Goal: Information Seeking & Learning: Learn about a topic

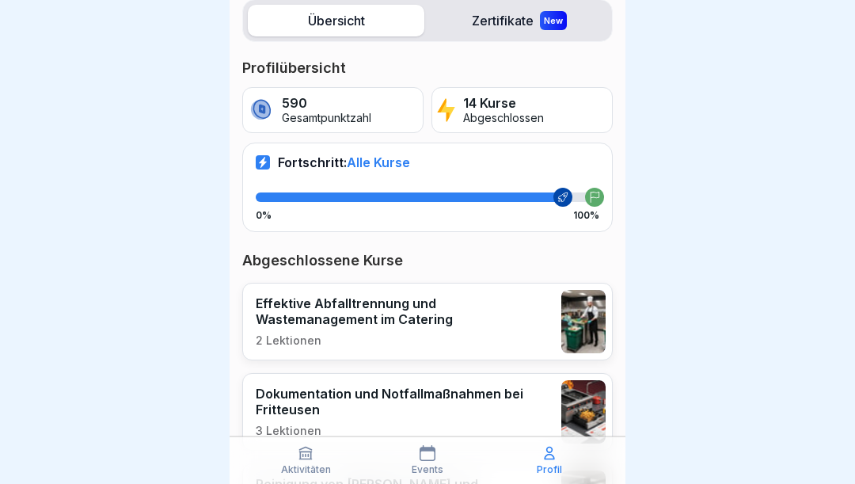
scroll to position [207, 0]
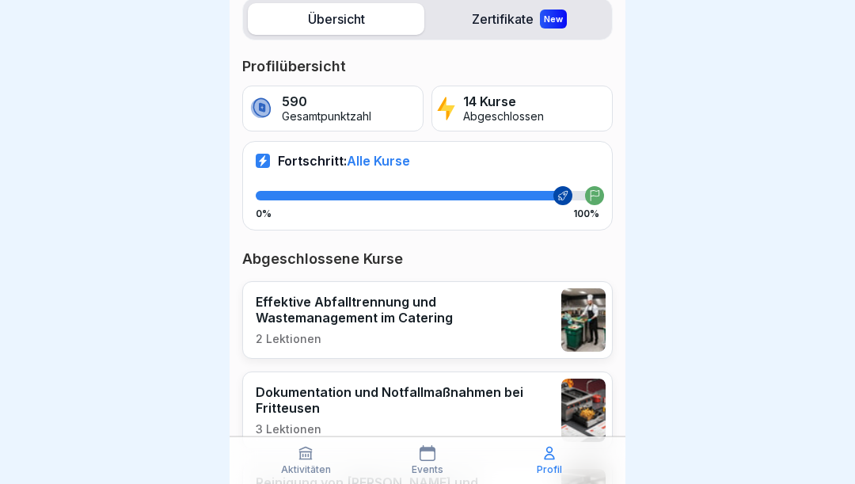
click at [580, 312] on img at bounding box center [583, 319] width 44 height 63
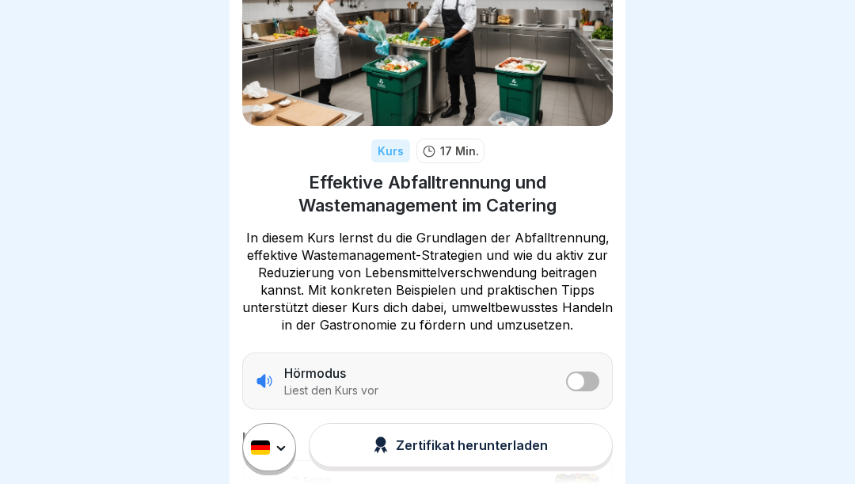
scroll to position [90, 0]
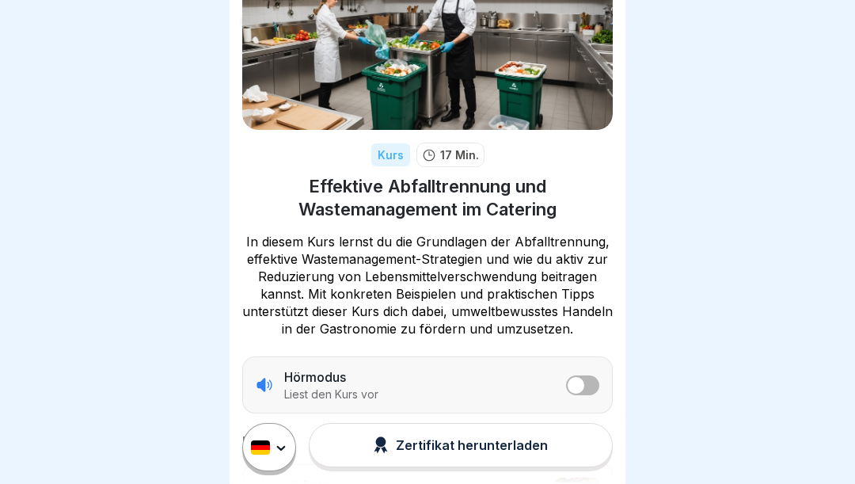
click at [253, 27] on div at bounding box center [255, 19] width 27 height 27
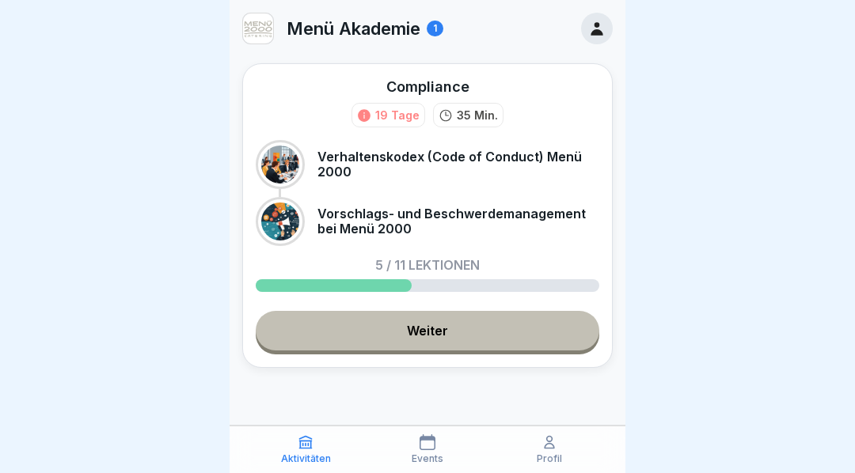
click at [525, 336] on link "Weiter" at bounding box center [428, 331] width 344 height 40
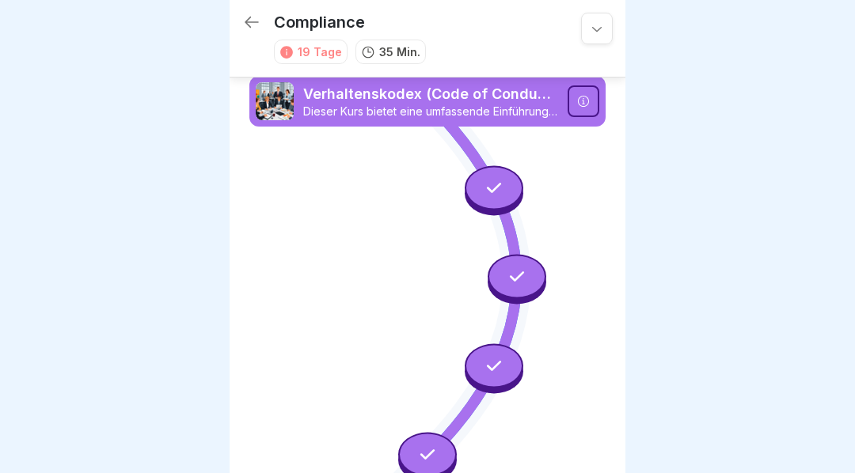
click at [260, 13] on icon at bounding box center [251, 22] width 19 height 19
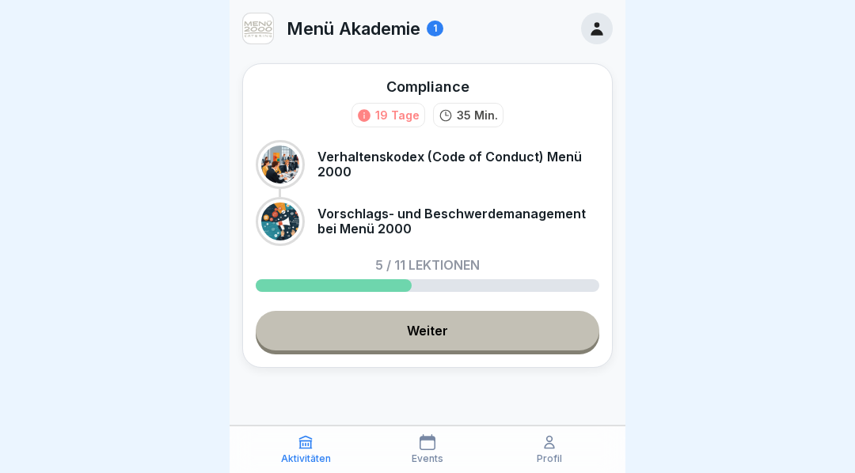
click at [317, 454] on div "Aktivitäten" at bounding box center [306, 450] width 114 height 30
click at [321, 458] on div "Aktivitäten" at bounding box center [306, 450] width 114 height 30
click at [565, 461] on div "Profil" at bounding box center [549, 450] width 114 height 30
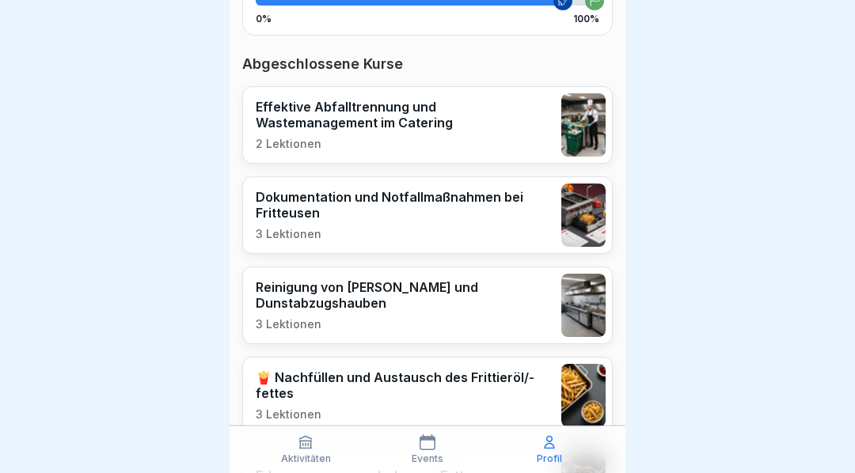
scroll to position [405, 0]
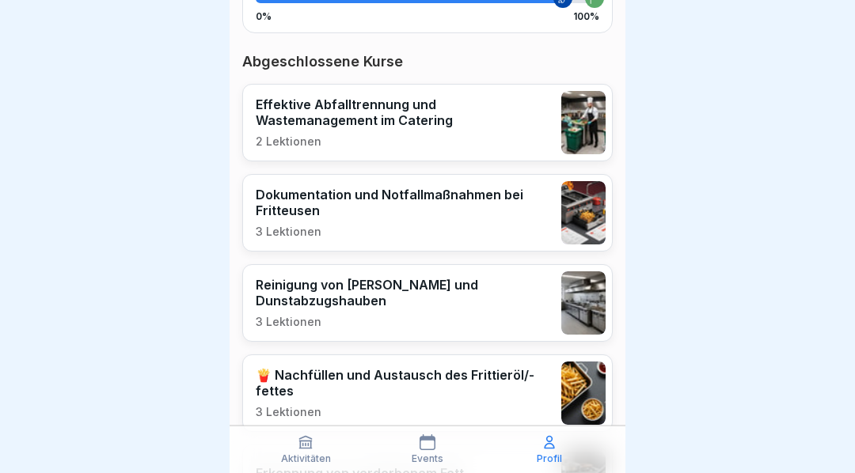
click at [592, 221] on img at bounding box center [583, 212] width 44 height 63
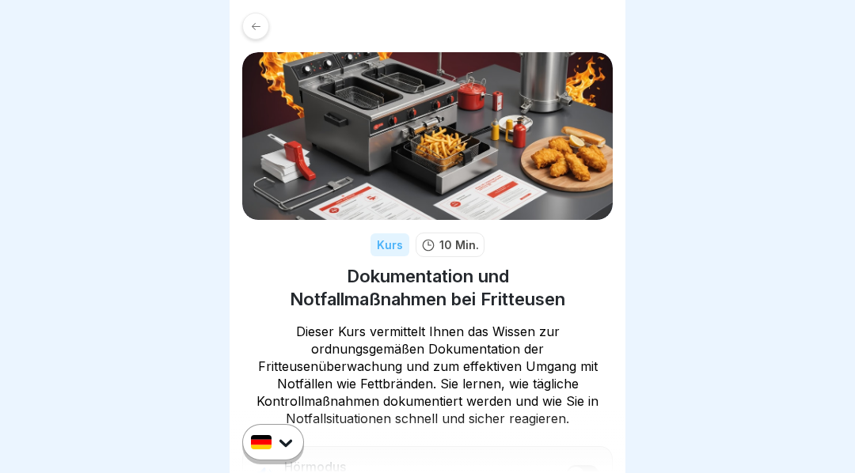
click at [261, 39] on link at bounding box center [427, 26] width 371 height 27
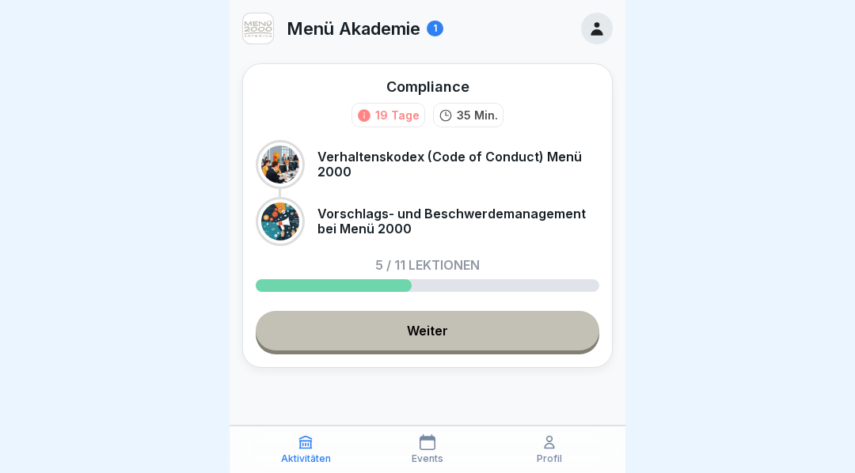
click at [565, 465] on div "Profil" at bounding box center [549, 450] width 114 height 30
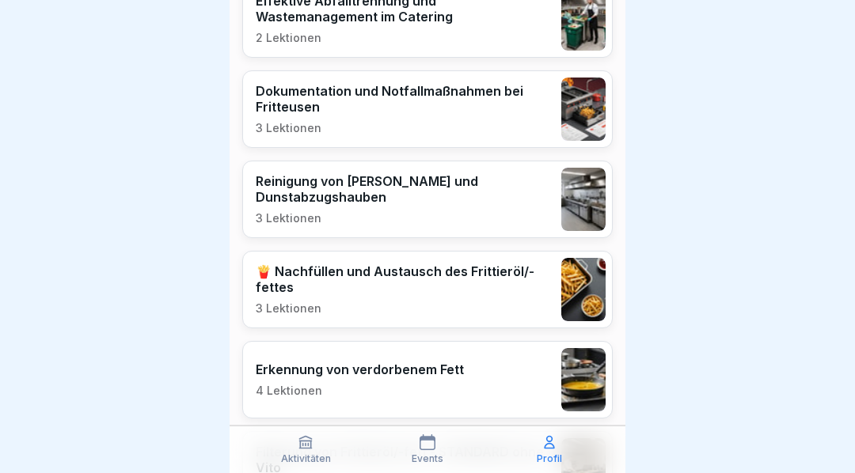
scroll to position [508, 0]
click at [566, 194] on img at bounding box center [583, 199] width 44 height 63
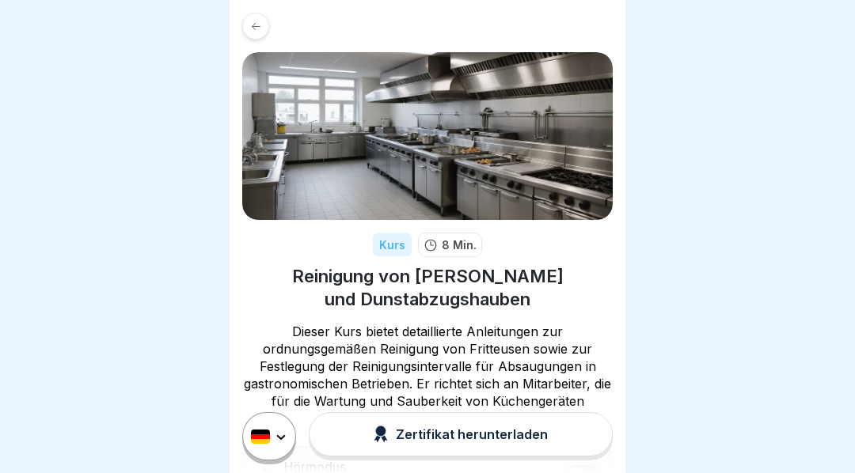
click at [252, 34] on div at bounding box center [255, 26] width 27 height 27
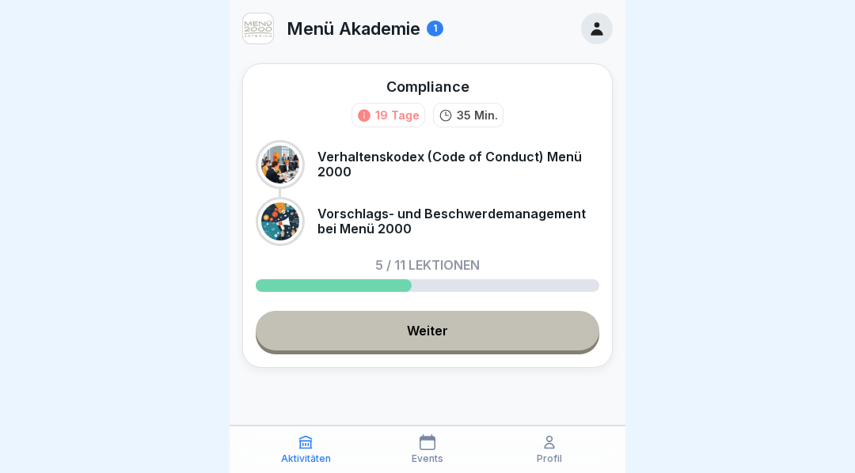
click at [556, 465] on p "Profil" at bounding box center [549, 459] width 25 height 11
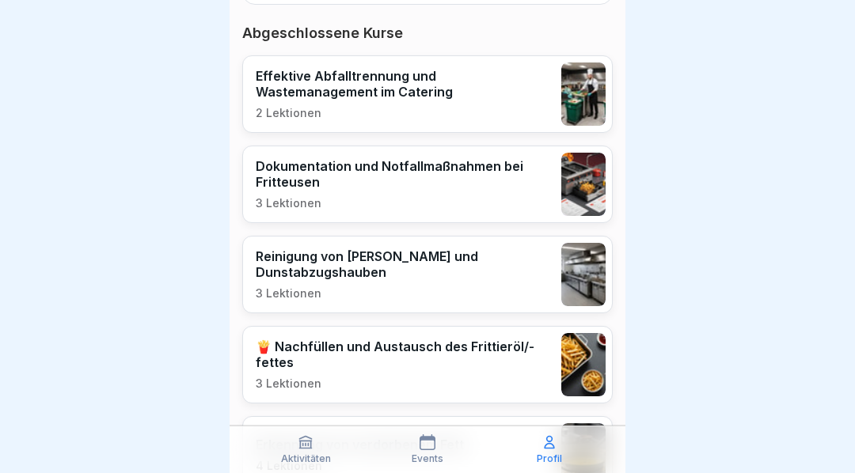
scroll to position [433, 0]
click at [576, 371] on img at bounding box center [583, 364] width 44 height 63
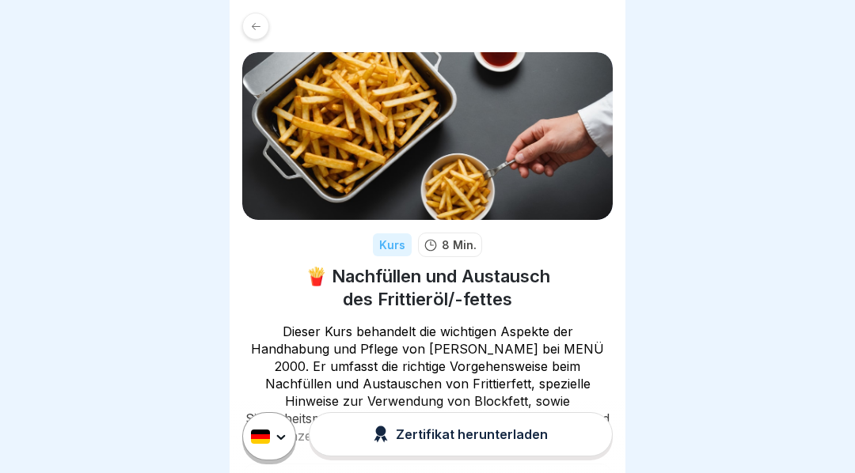
click at [254, 25] on icon at bounding box center [256, 25] width 9 height 7
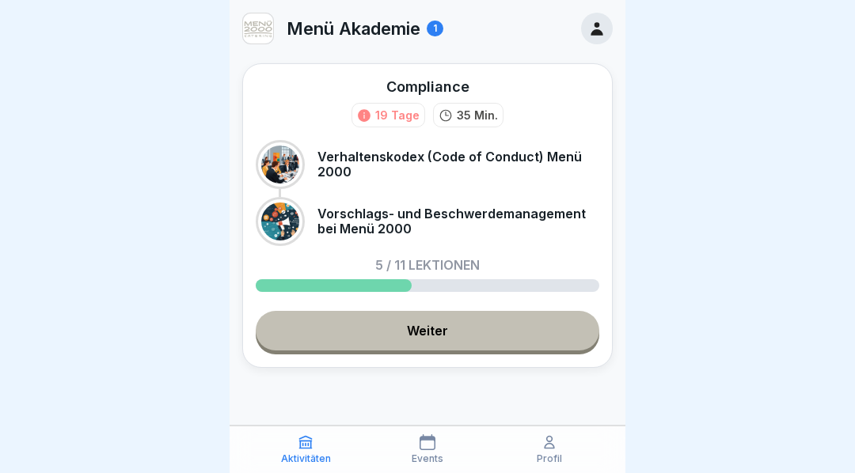
click at [548, 450] on icon at bounding box center [550, 443] width 16 height 16
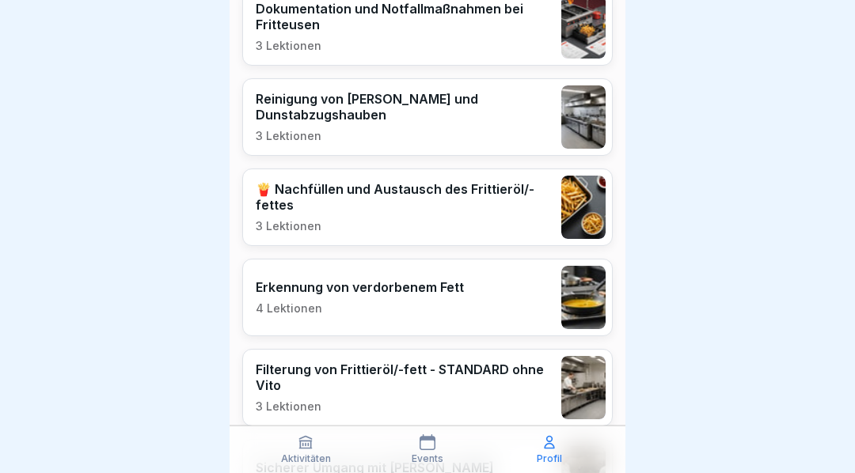
scroll to position [591, 0]
click at [480, 298] on div "Erkennung von verdorbenem Fett 4 Lektionen" at bounding box center [427, 298] width 371 height 78
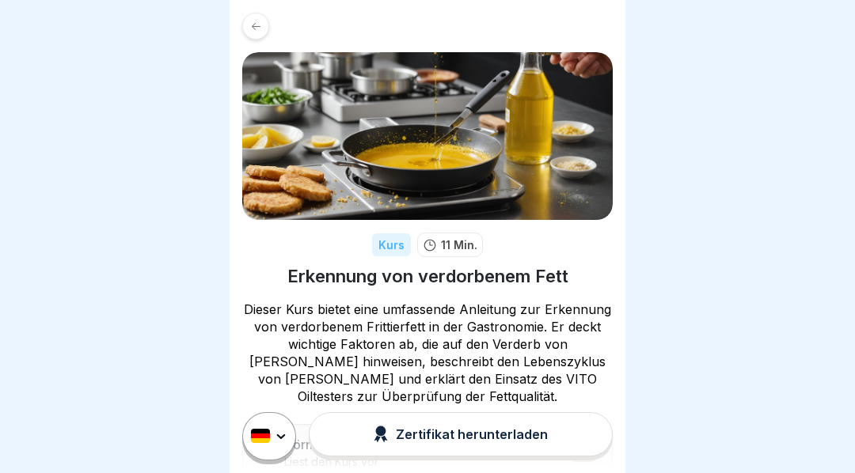
click at [255, 21] on icon at bounding box center [256, 27] width 12 height 12
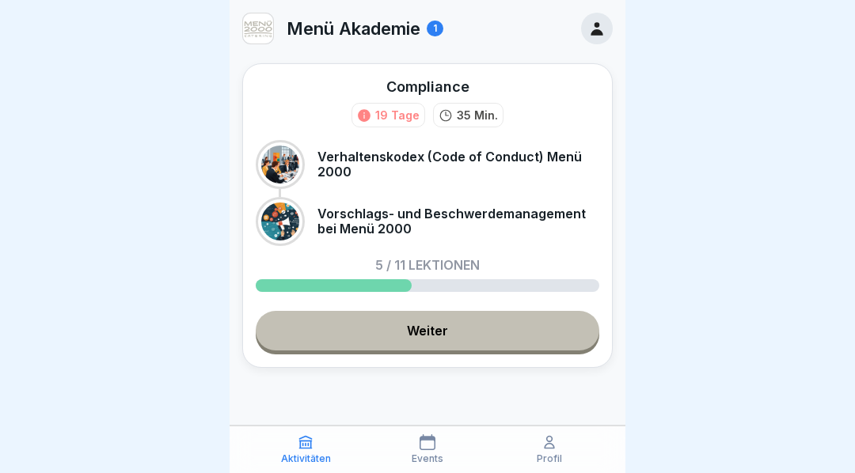
click at [549, 465] on p "Profil" at bounding box center [549, 459] width 25 height 11
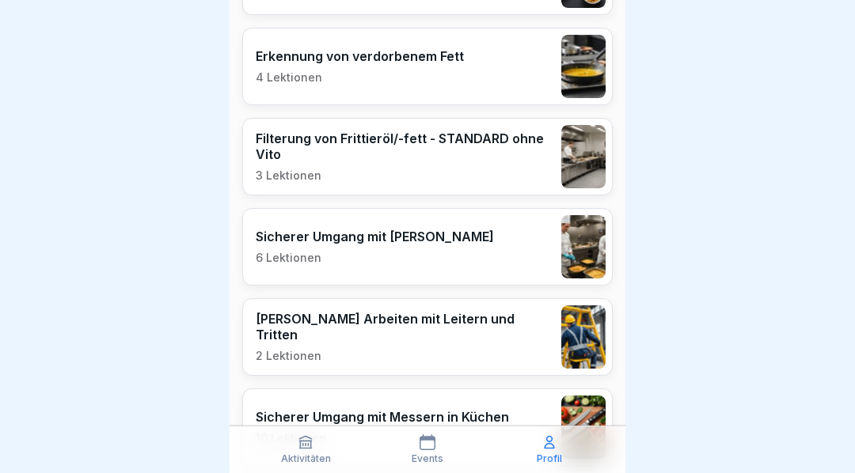
scroll to position [823, 0]
click at [563, 245] on img at bounding box center [583, 246] width 44 height 63
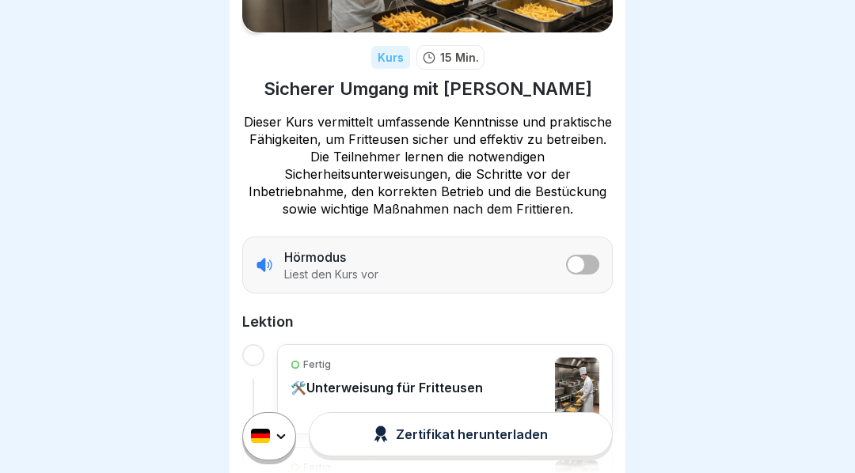
scroll to position [188, 0]
click at [250, 17] on icon at bounding box center [256, 20] width 12 height 12
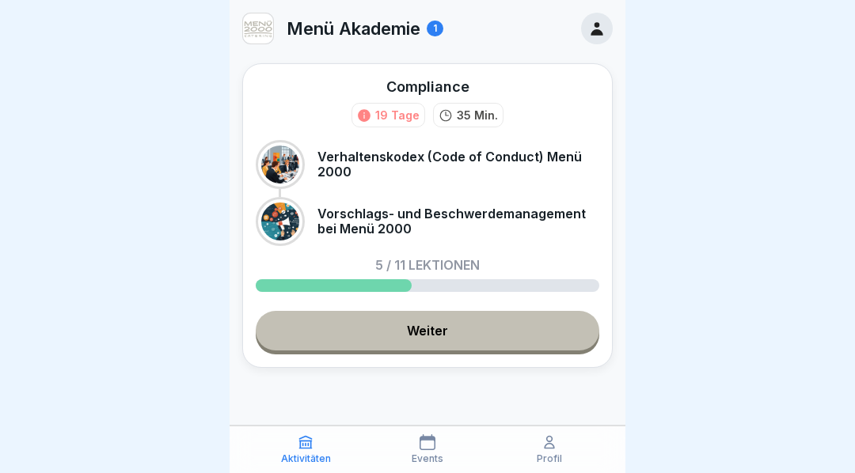
click at [562, 465] on div "Profil" at bounding box center [549, 450] width 114 height 30
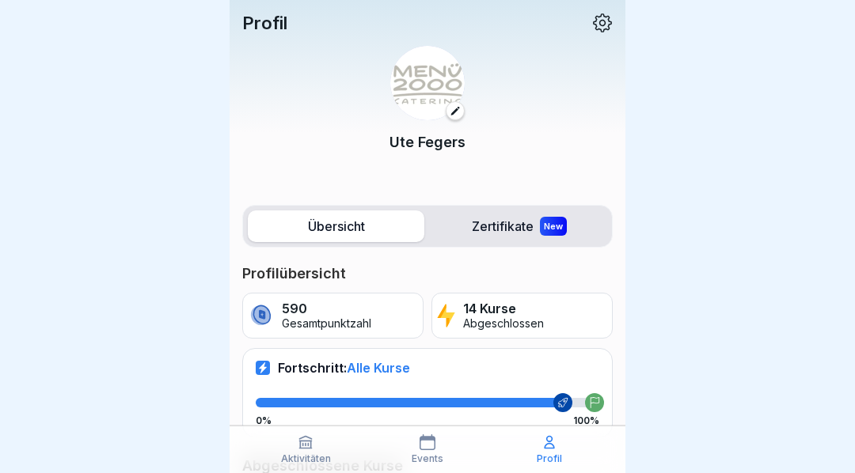
click at [306, 332] on div "590 Gesamtpunktzahl" at bounding box center [332, 316] width 181 height 46
click at [321, 325] on p "Gesamtpunktzahl" at bounding box center [326, 323] width 89 height 13
